Goal: Transaction & Acquisition: Obtain resource

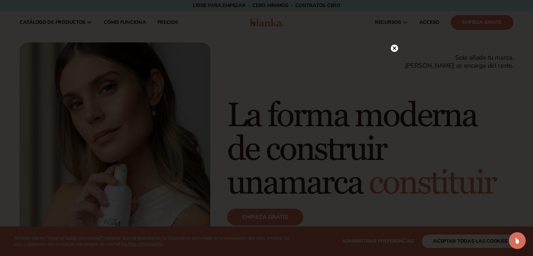
click at [392, 48] on circle at bounding box center [394, 48] width 7 height 7
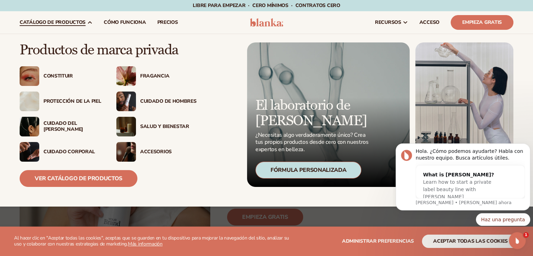
click at [38, 152] on img at bounding box center [30, 152] width 20 height 20
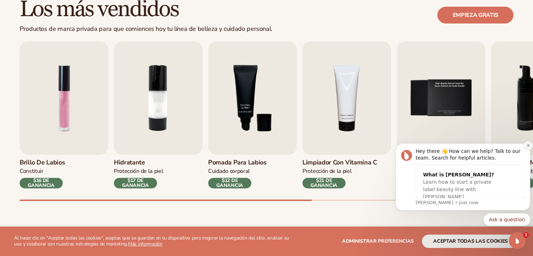
click at [529, 144] on icon "Dismiss notification" at bounding box center [529, 145] width 4 height 4
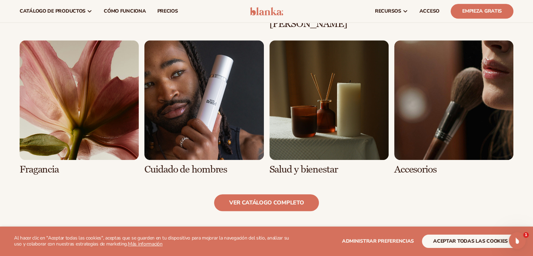
scroll to position [631, 0]
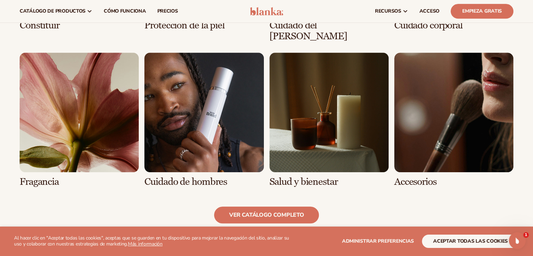
click at [181, 113] on link "6 / 8" at bounding box center [203, 120] width 119 height 134
click at [263, 213] on div "Explora fórmulas de productos de alta calidad ver catálogo completo Constituir …" at bounding box center [266, 42] width 533 height 418
click at [265, 194] on div "Explora fórmulas de productos de alta calidad ver catálogo completo Constituir …" at bounding box center [266, 42] width 533 height 362
click at [268, 211] on font "ver catálogo completo" at bounding box center [266, 215] width 75 height 8
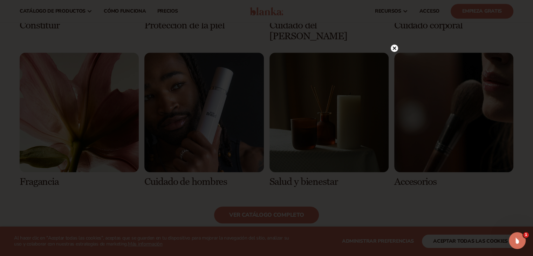
click at [392, 48] on circle at bounding box center [394, 48] width 7 height 7
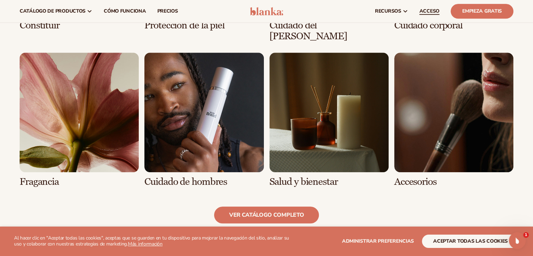
click at [435, 11] on font "ACCESO" at bounding box center [430, 11] width 20 height 7
